Goal: Task Accomplishment & Management: Use online tool/utility

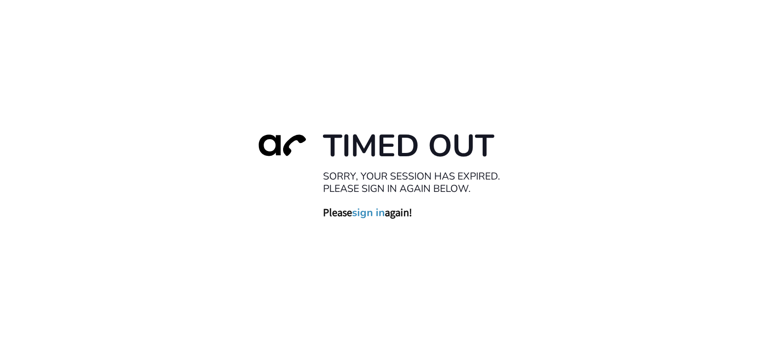
click at [366, 212] on link "sign in" at bounding box center [368, 212] width 33 height 13
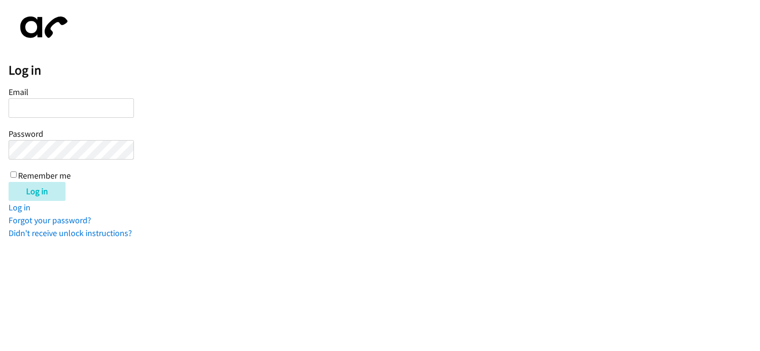
click at [105, 109] on input "Email" at bounding box center [71, 107] width 125 height 19
type input "salie.askosca@directit.com"
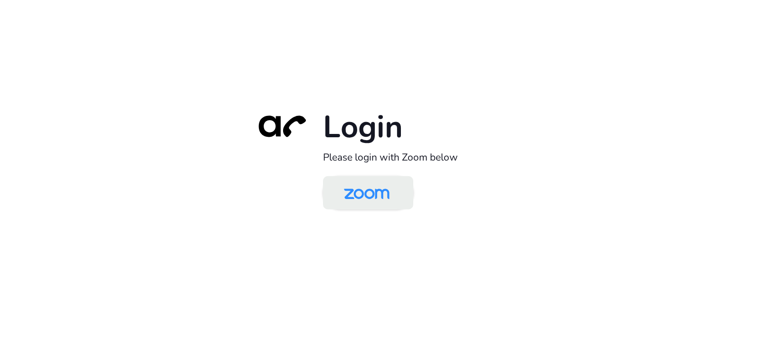
click at [366, 190] on img at bounding box center [367, 193] width 66 height 31
click at [365, 193] on img at bounding box center [367, 193] width 66 height 31
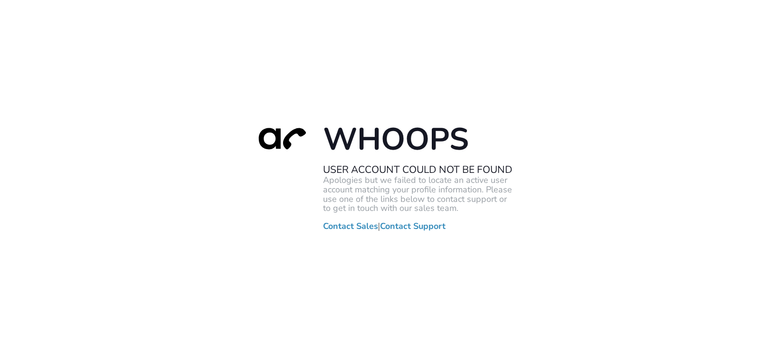
drag, startPoint x: 195, startPoint y: 44, endPoint x: 628, endPoint y: 256, distance: 482.0
click at [628, 256] on div "Whoops User Account Could Not Be Found Apologies but we failed to locate an act…" at bounding box center [380, 175] width 760 height 351
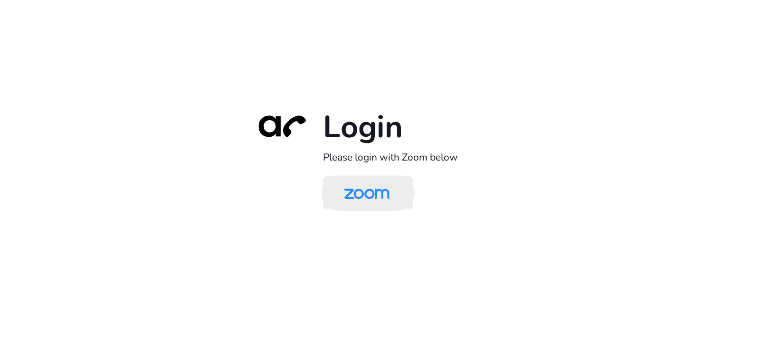
click at [379, 199] on img at bounding box center [367, 193] width 66 height 31
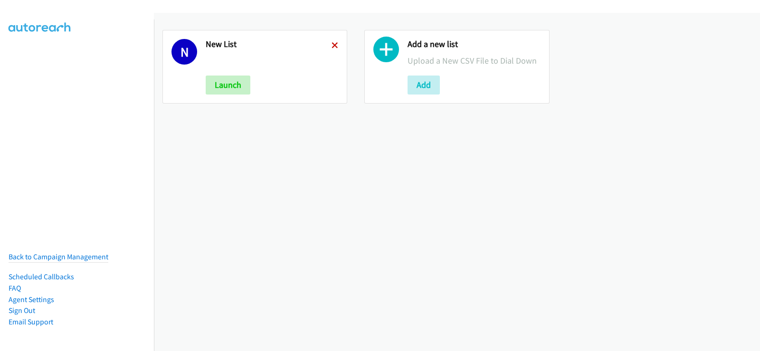
click at [332, 43] on icon at bounding box center [335, 46] width 7 height 7
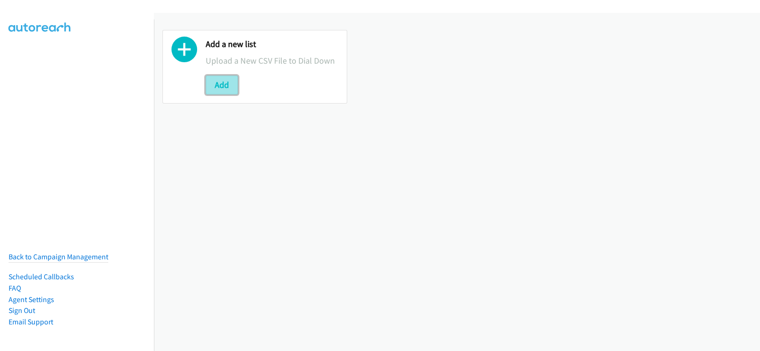
click at [216, 82] on button "Add" at bounding box center [222, 85] width 32 height 19
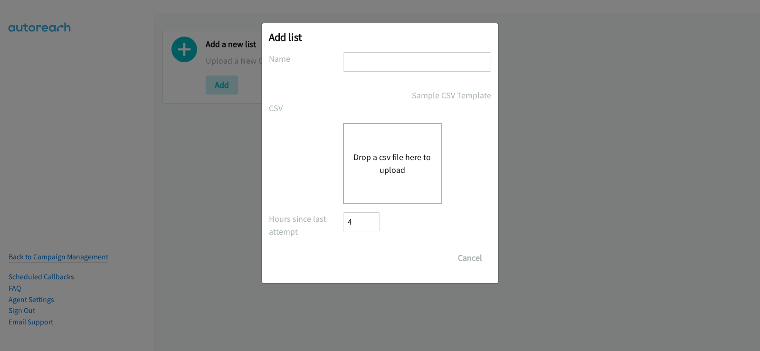
drag, startPoint x: 382, startPoint y: 59, endPoint x: 380, endPoint y: 65, distance: 5.9
click at [382, 60] on input "text" at bounding box center [417, 61] width 148 height 19
type input "new list"
click at [356, 149] on div "Drop a csv file here to upload" at bounding box center [392, 163] width 99 height 81
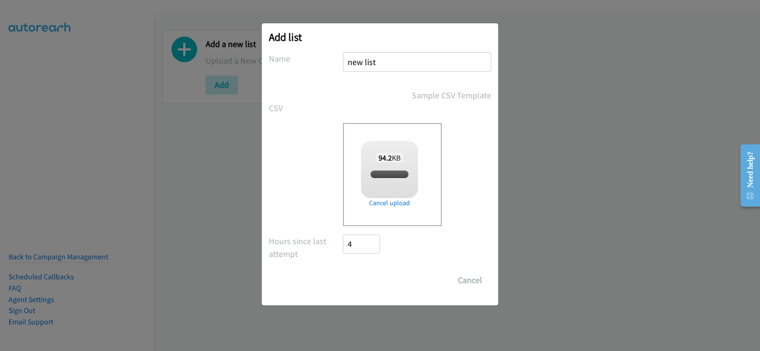
checkbox input "true"
click at [388, 281] on input "Save List" at bounding box center [368, 280] width 50 height 19
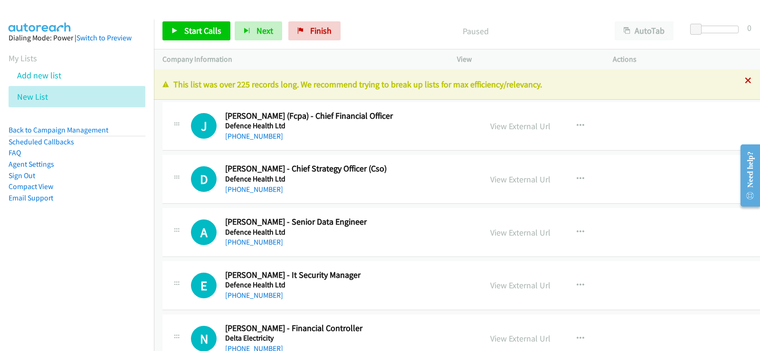
click at [745, 82] on icon at bounding box center [748, 81] width 7 height 7
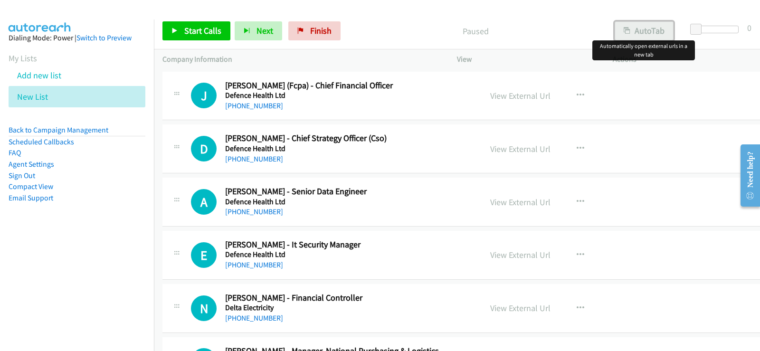
click at [645, 38] on button "AutoTab" at bounding box center [644, 30] width 59 height 19
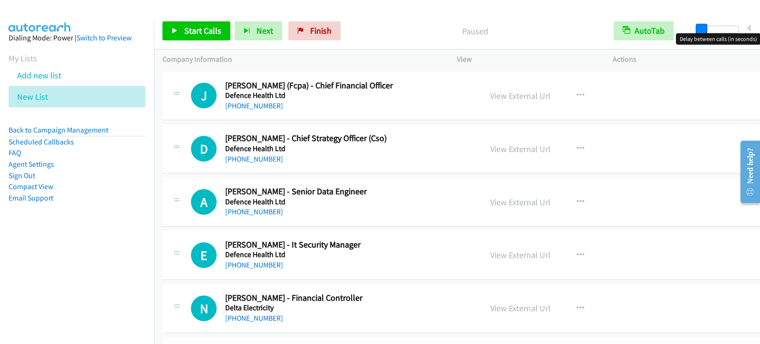
click at [702, 31] on span at bounding box center [701, 29] width 11 height 11
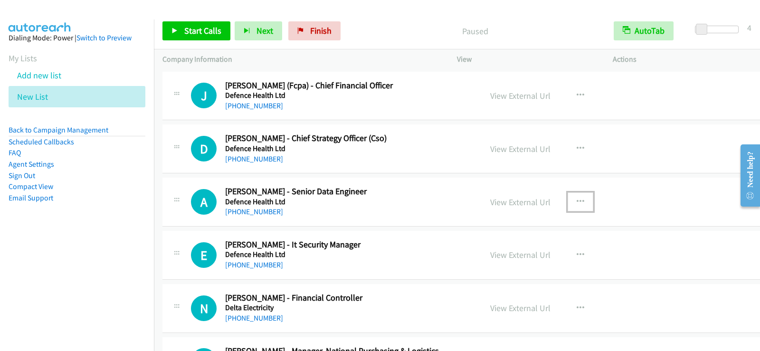
click at [573, 199] on button "button" at bounding box center [581, 201] width 26 height 19
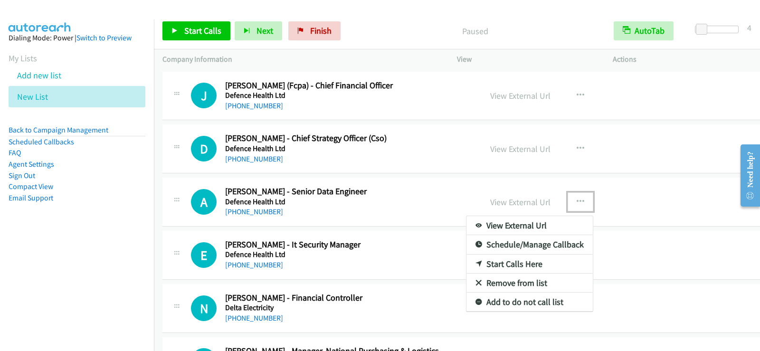
click at [522, 266] on link "Start Calls Here" at bounding box center [529, 264] width 126 height 19
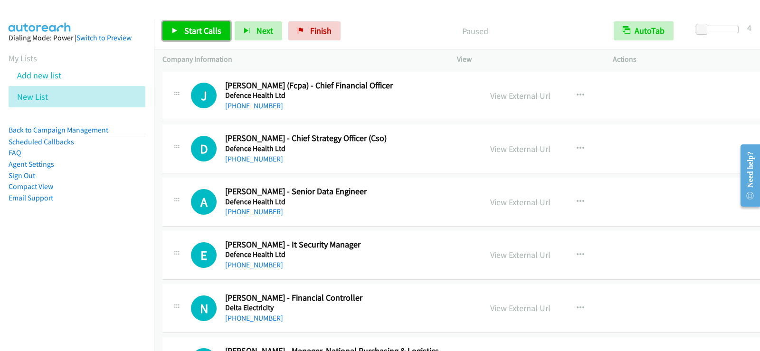
click at [190, 34] on span "Start Calls" at bounding box center [202, 30] width 37 height 11
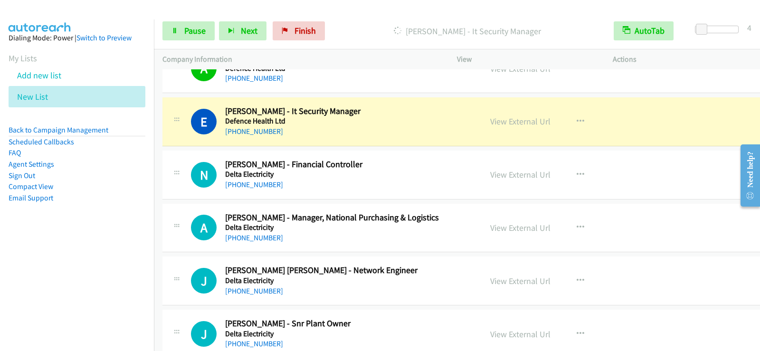
scroll to position [142, 0]
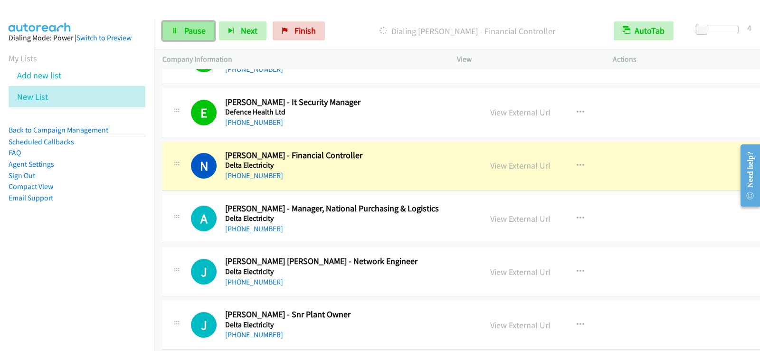
click at [192, 34] on span "Pause" at bounding box center [194, 30] width 21 height 11
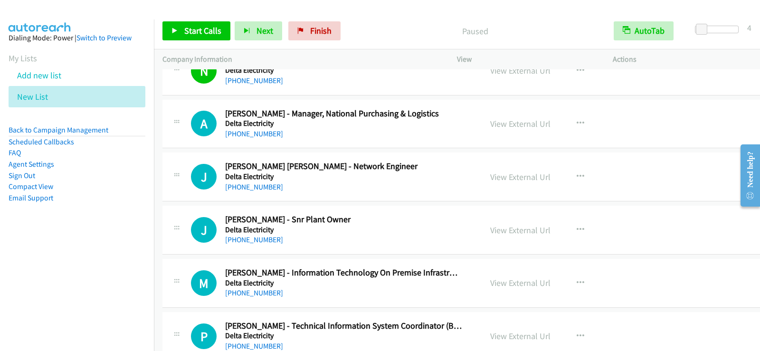
scroll to position [190, 0]
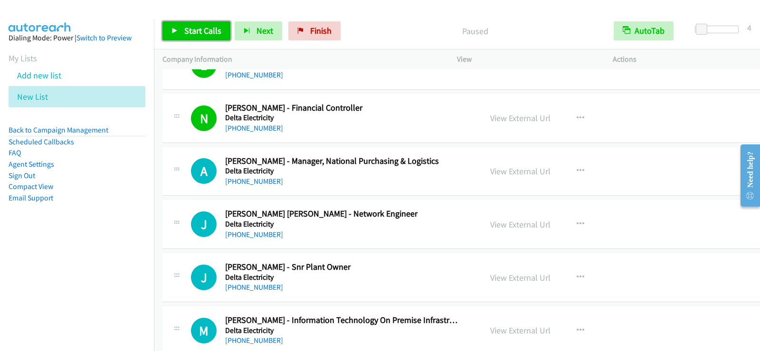
click at [209, 25] on link "Start Calls" at bounding box center [196, 30] width 68 height 19
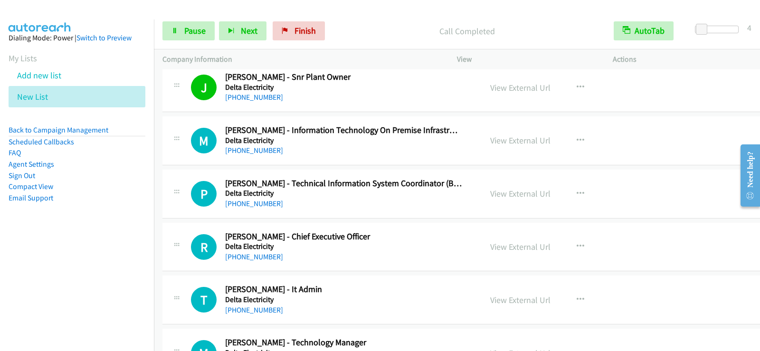
scroll to position [427, 0]
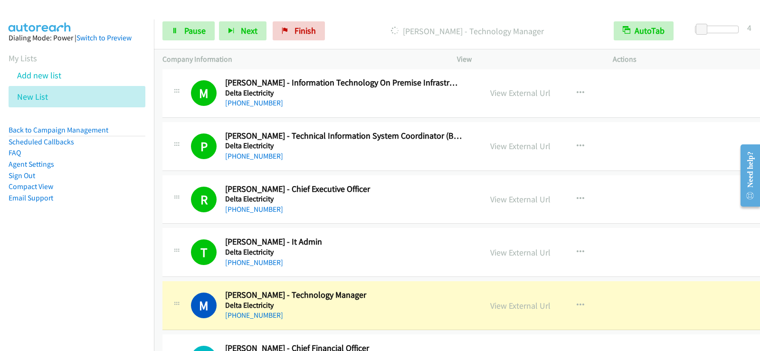
click at [397, 315] on div "[PHONE_NUMBER]" at bounding box center [343, 315] width 237 height 11
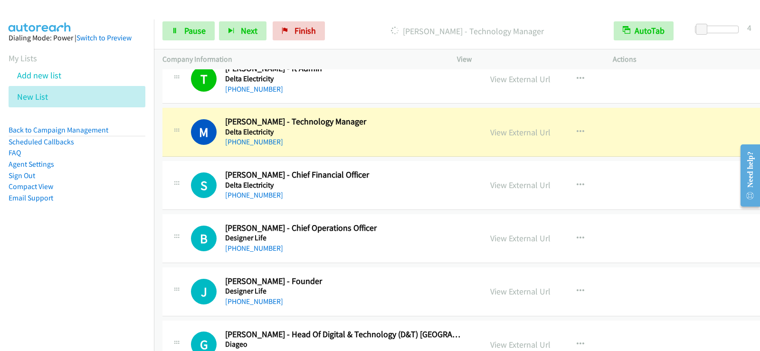
scroll to position [617, 0]
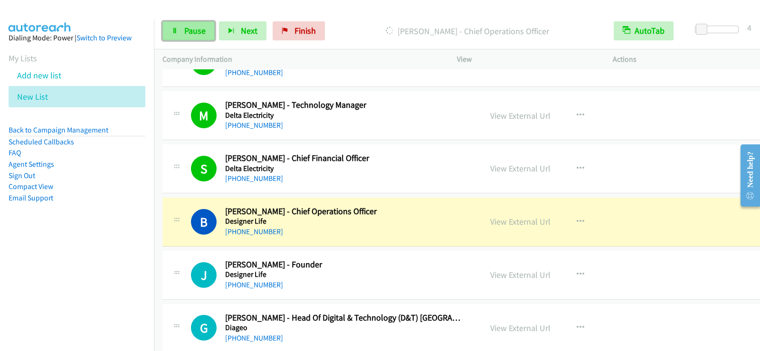
click at [188, 29] on span "Pause" at bounding box center [194, 30] width 21 height 11
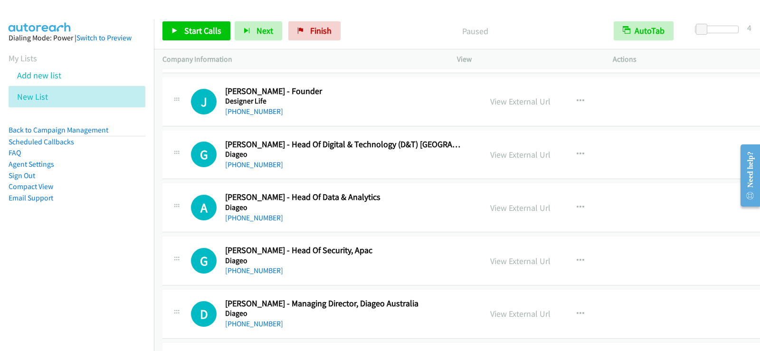
scroll to position [807, 0]
